Goal: Book appointment/travel/reservation

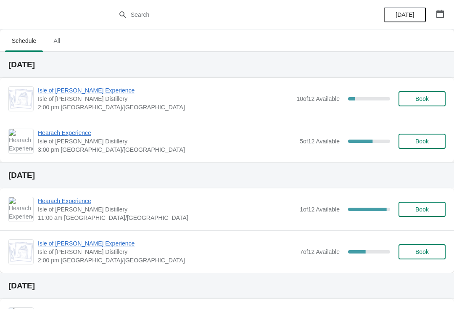
click at [432, 98] on span "Book" at bounding box center [422, 98] width 32 height 7
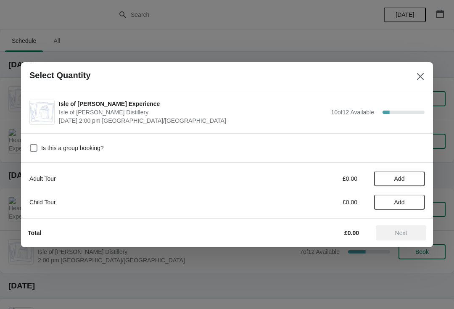
click at [408, 184] on button "Add" at bounding box center [399, 178] width 50 height 15
click at [414, 177] on icon at bounding box center [414, 178] width 9 height 9
click at [410, 240] on button "Next" at bounding box center [401, 232] width 50 height 15
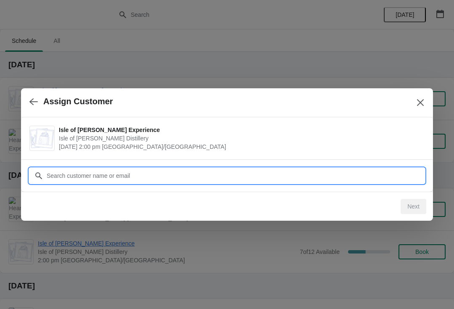
click at [220, 177] on input "Customer" at bounding box center [235, 175] width 379 height 15
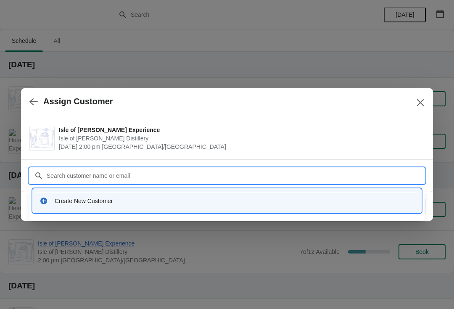
click at [98, 196] on div "Create New Customer" at bounding box center [227, 200] width 382 height 17
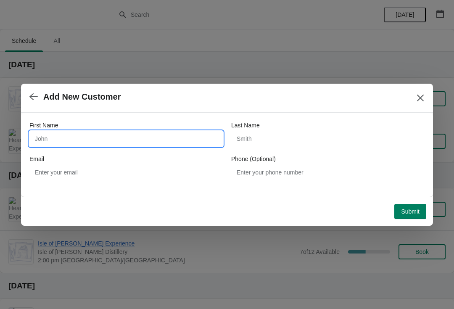
click at [68, 141] on input "First Name" at bounding box center [125, 138] width 193 height 15
type input "Gordon"
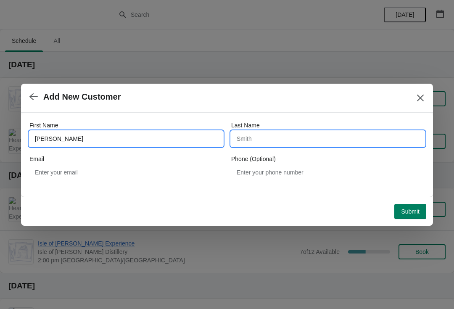
click at [309, 145] on input "Last Name" at bounding box center [327, 138] width 193 height 15
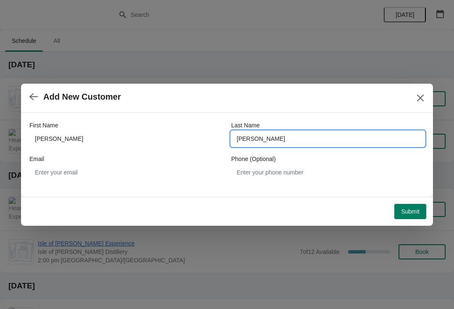
type input "Clunie"
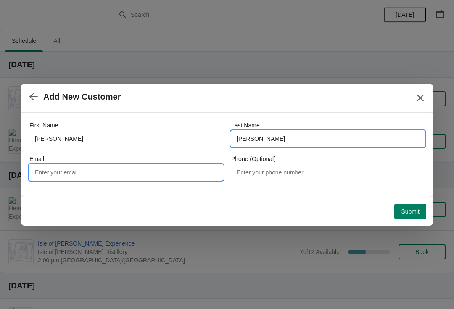
click at [70, 177] on input "Email" at bounding box center [125, 172] width 193 height 15
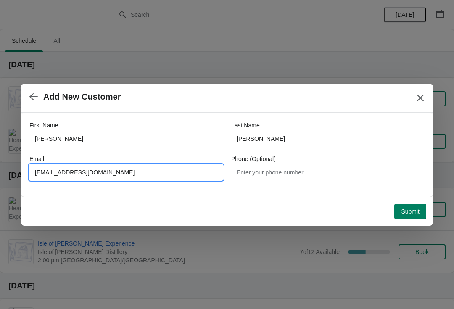
type input "[EMAIL_ADDRESS][DOMAIN_NAME]"
click at [413, 219] on button "Submit" at bounding box center [411, 211] width 32 height 15
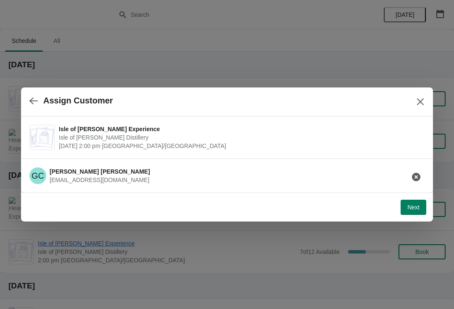
click at [37, 101] on icon "button" at bounding box center [33, 101] width 8 height 8
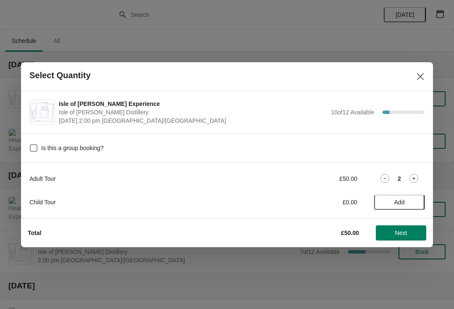
click at [404, 235] on span "Next" at bounding box center [401, 233] width 12 height 7
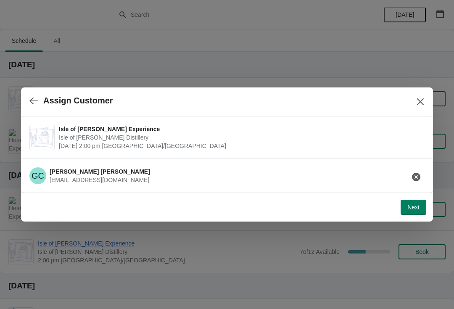
click at [193, 178] on div "GC Gordon Clunie Gordonclunke@mac.com" at bounding box center [224, 173] width 402 height 24
click at [133, 190] on div "GC Gordon Clunie Gordonclunke@mac.com" at bounding box center [227, 176] width 412 height 34
click at [416, 213] on button "Next" at bounding box center [414, 207] width 26 height 15
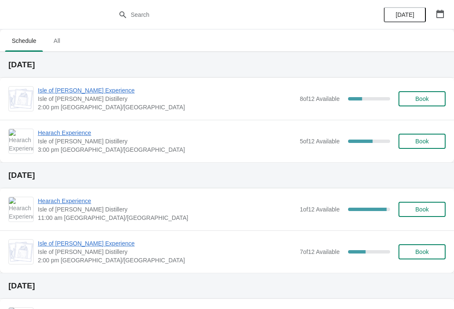
click at [429, 103] on button "Book" at bounding box center [422, 98] width 47 height 15
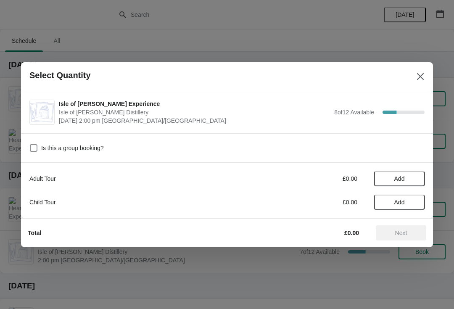
click at [413, 178] on span "Add" at bounding box center [399, 178] width 35 height 7
click at [416, 183] on icon at bounding box center [414, 178] width 9 height 9
click at [410, 233] on span "Next" at bounding box center [401, 233] width 37 height 7
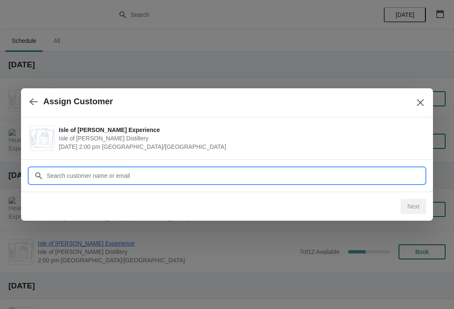
click at [241, 173] on input "Customer" at bounding box center [235, 175] width 379 height 15
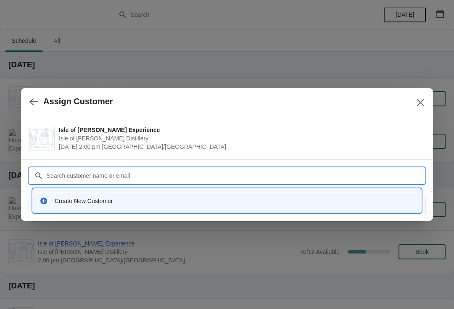
click at [140, 203] on div "Create New Customer" at bounding box center [235, 201] width 360 height 8
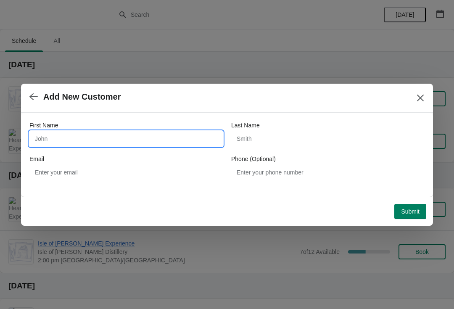
click at [77, 138] on input "First Name" at bounding box center [125, 138] width 193 height 15
type input "Les"
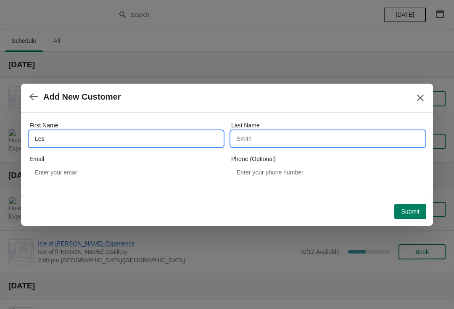
click at [303, 136] on input "Last Name" at bounding box center [327, 138] width 193 height 15
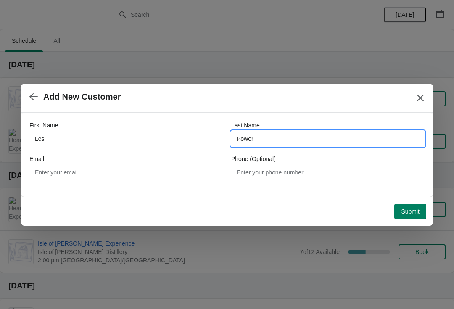
type input "Power"
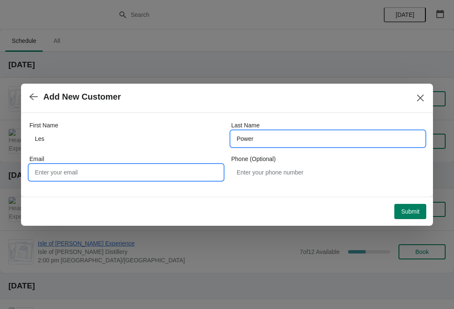
click at [50, 172] on input "Email" at bounding box center [125, 172] width 193 height 15
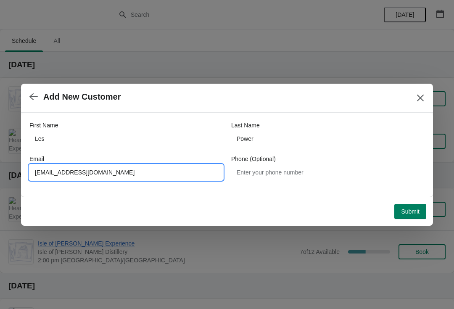
type input "Lpower@joneseng.com"
click at [408, 217] on button "Submit" at bounding box center [411, 211] width 32 height 15
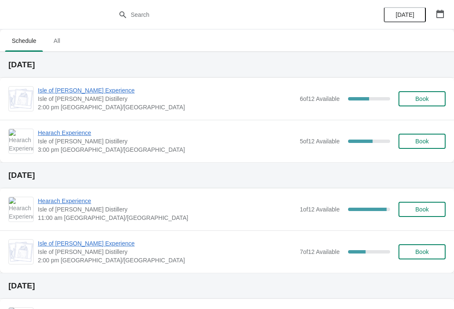
click at [74, 94] on span "Isle of [PERSON_NAME] Experience" at bounding box center [167, 90] width 258 height 8
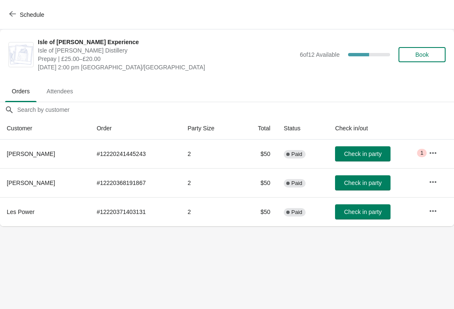
click at [435, 179] on icon "button" at bounding box center [433, 182] width 8 height 8
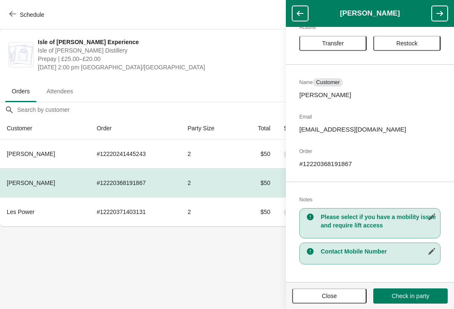
scroll to position [17, 0]
click at [165, 286] on body "Schedule Isle of [PERSON_NAME] Experience [GEOGRAPHIC_DATA][PERSON_NAME] Prepay…" at bounding box center [227, 154] width 454 height 309
